Goal: Check status: Check status

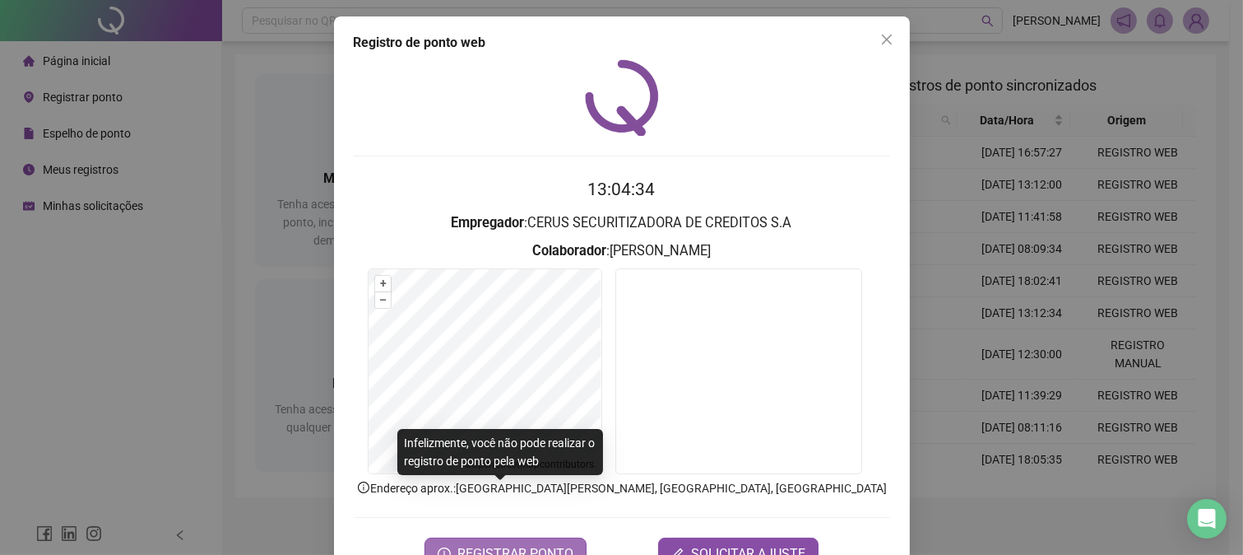
scroll to position [51, 0]
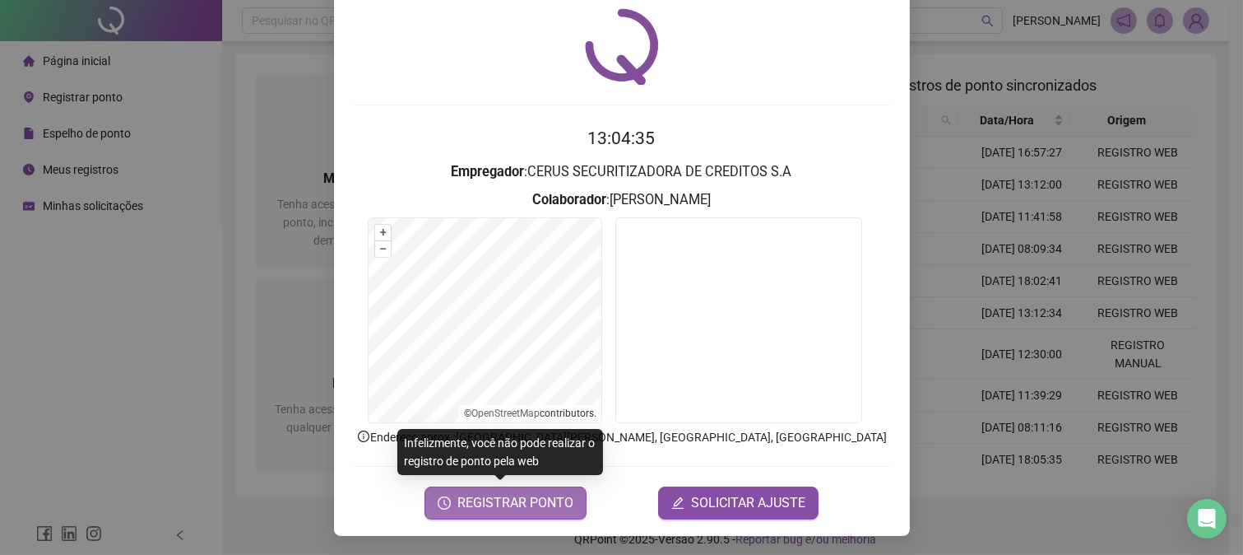
click at [508, 499] on span "REGISTRAR PONTO" at bounding box center [516, 503] width 116 height 20
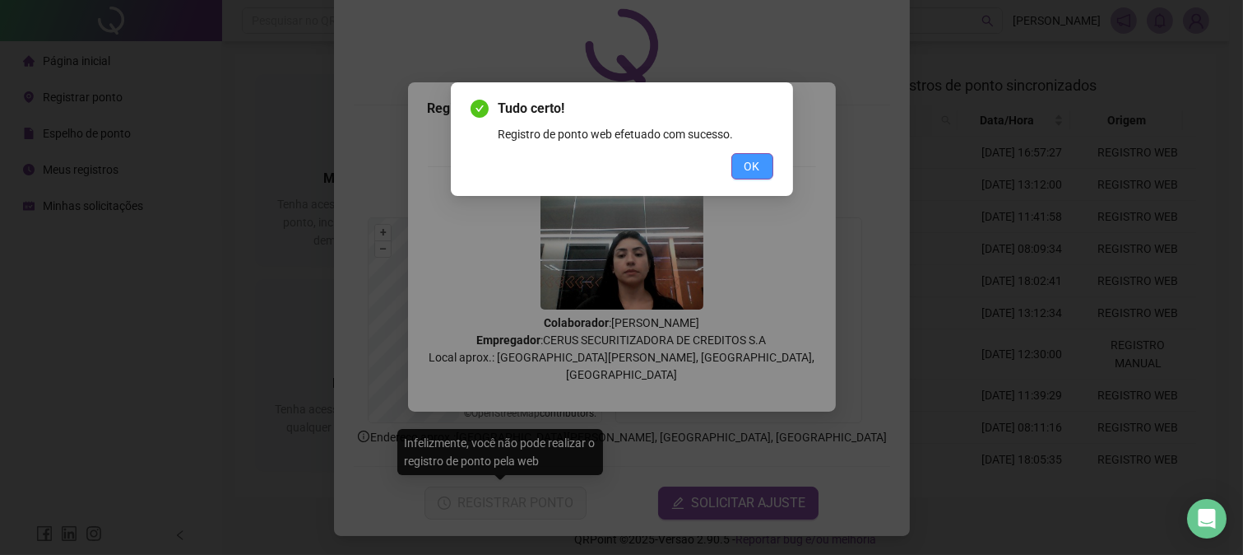
click at [755, 165] on span "OK" at bounding box center [753, 166] width 16 height 18
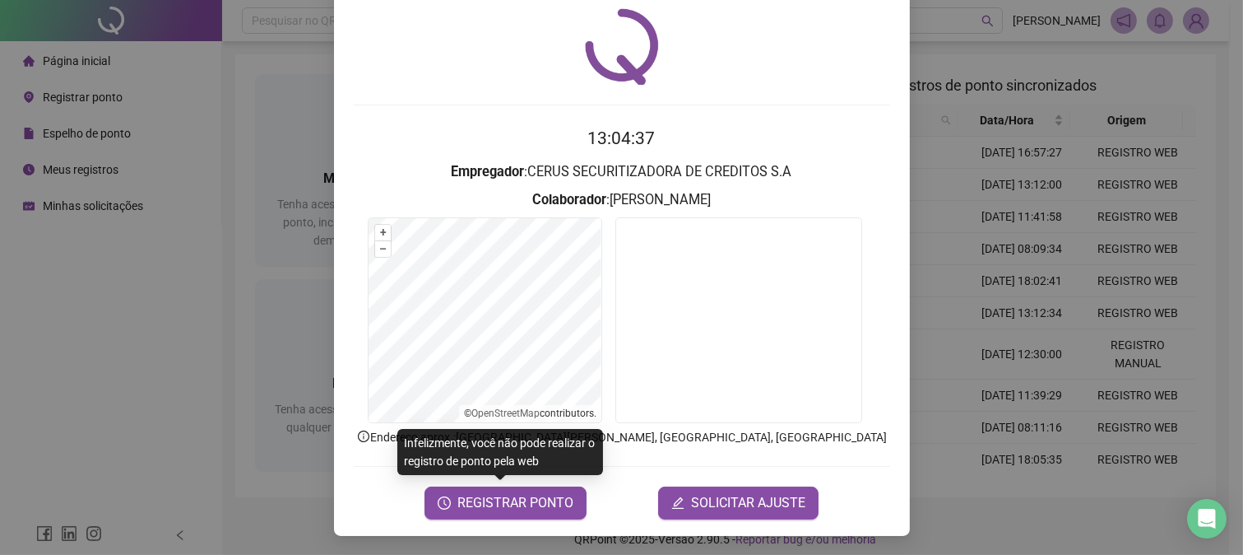
click at [191, 216] on div "Registro de ponto web 13:04:37 Empregador : CERUS SECURITIZADORA DE CREDITOS S.…" at bounding box center [621, 277] width 1243 height 555
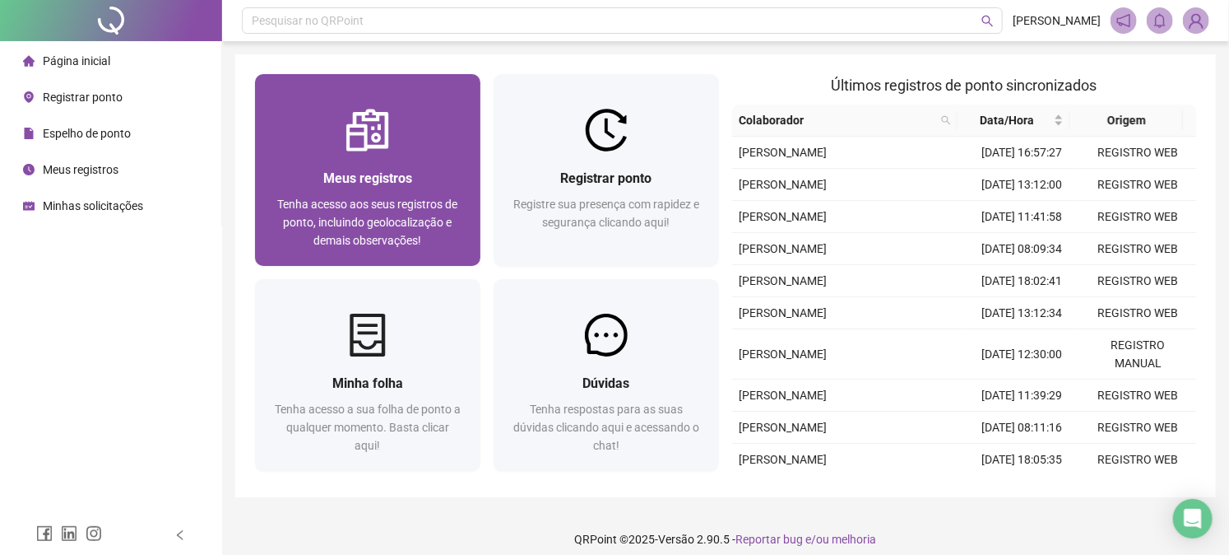
click at [367, 153] on div "Meus registros Tenha acesso aos seus registros de ponto, incluindo geolocalizaç…" at bounding box center [367, 208] width 225 height 114
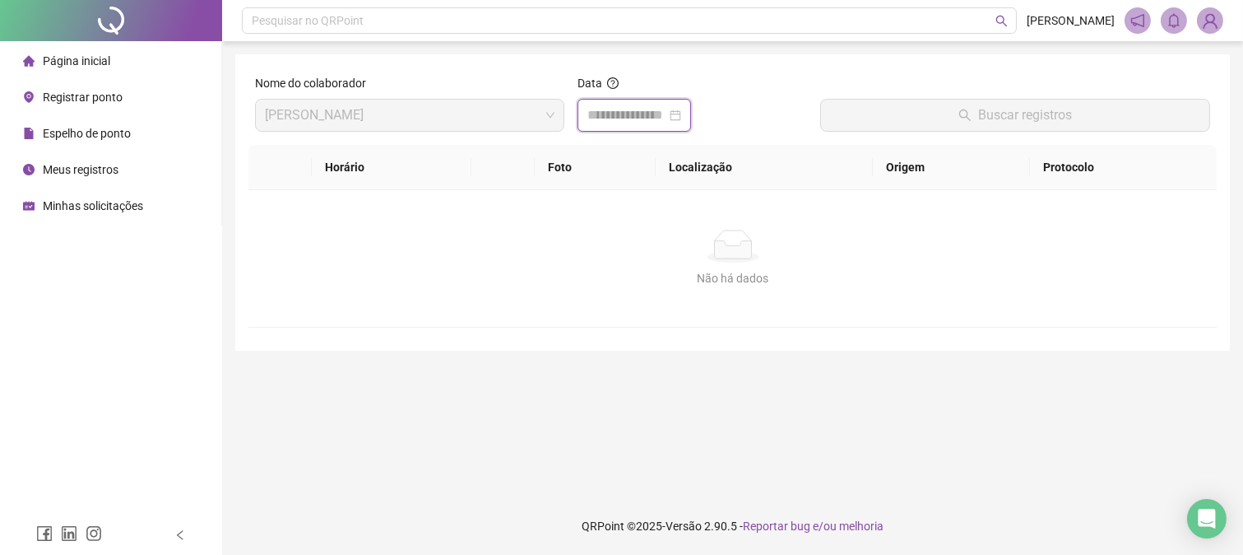
click at [629, 109] on input at bounding box center [627, 115] width 79 height 20
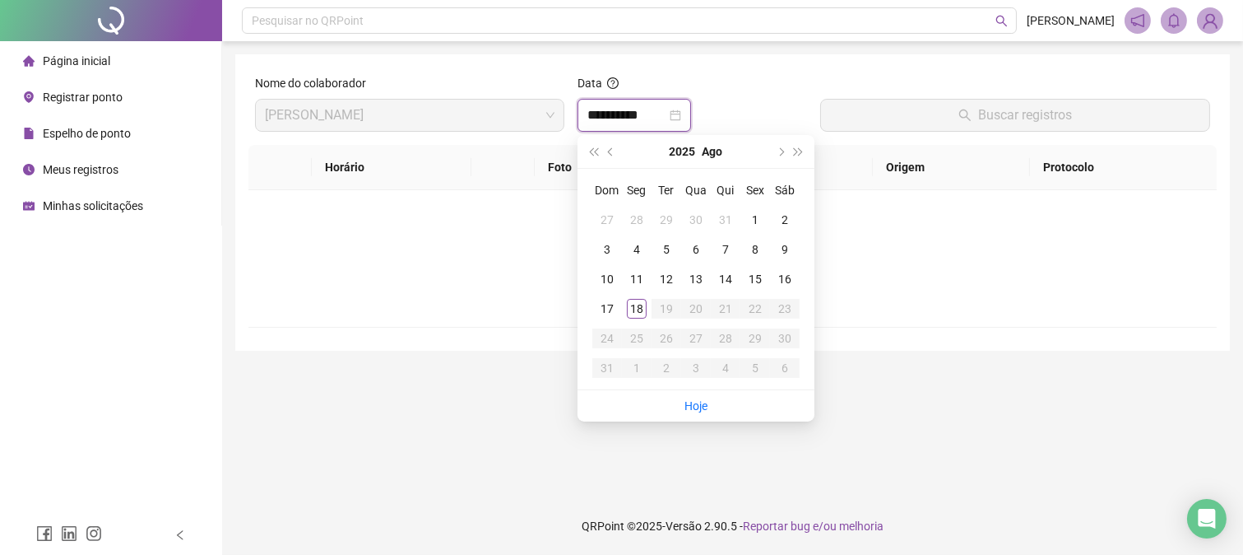
type input "**********"
click at [643, 311] on div "18" at bounding box center [637, 309] width 20 height 20
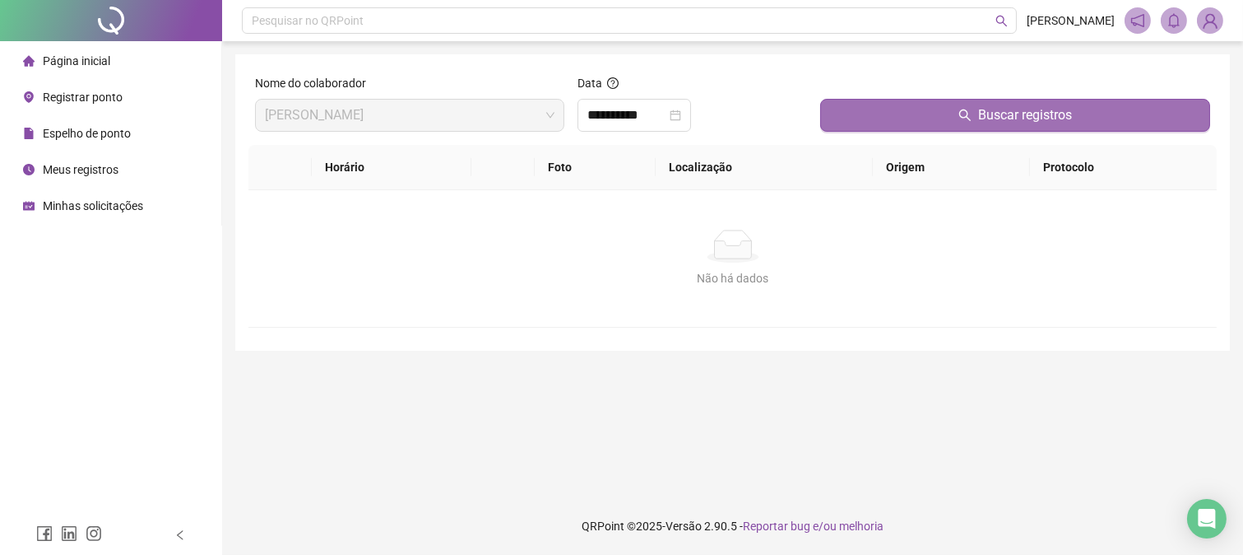
click at [901, 110] on button "Buscar registros" at bounding box center [1015, 115] width 390 height 33
